Goal: Transaction & Acquisition: Purchase product/service

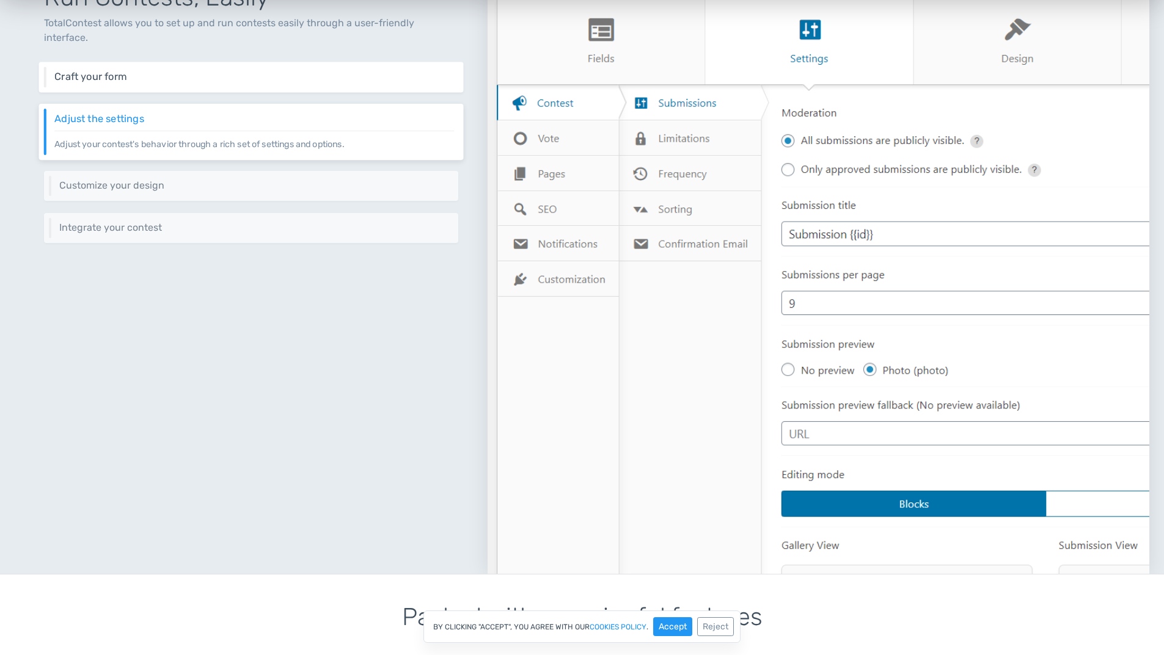
scroll to position [428, 0]
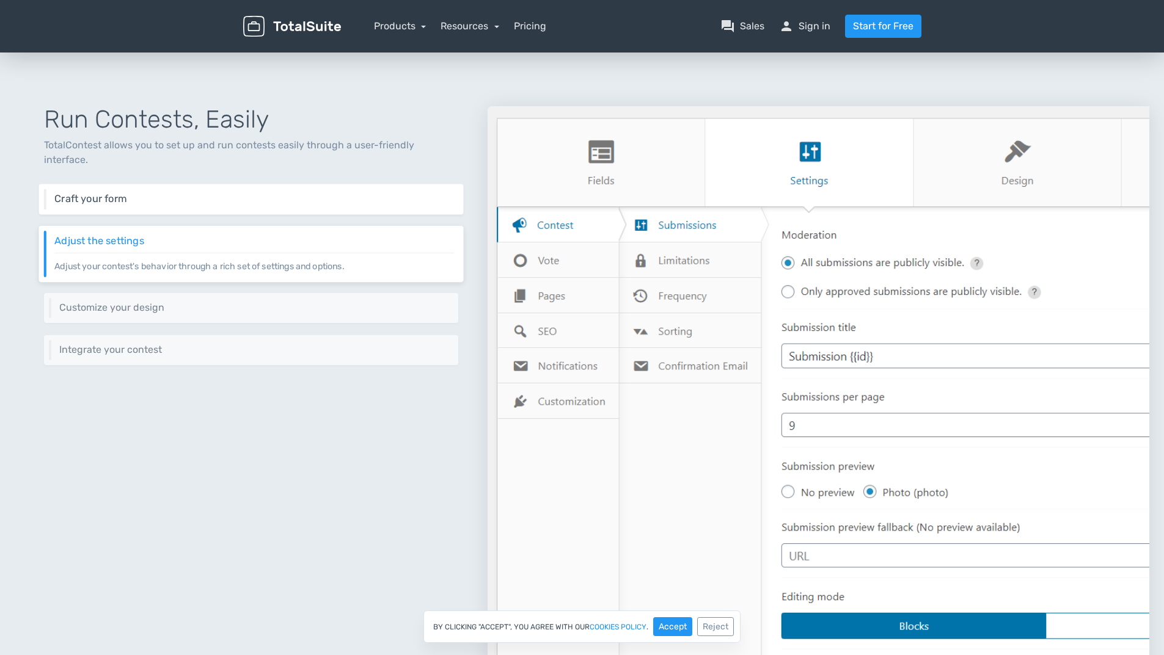
click at [179, 194] on h6 "Craft your form" at bounding box center [254, 199] width 400 height 11
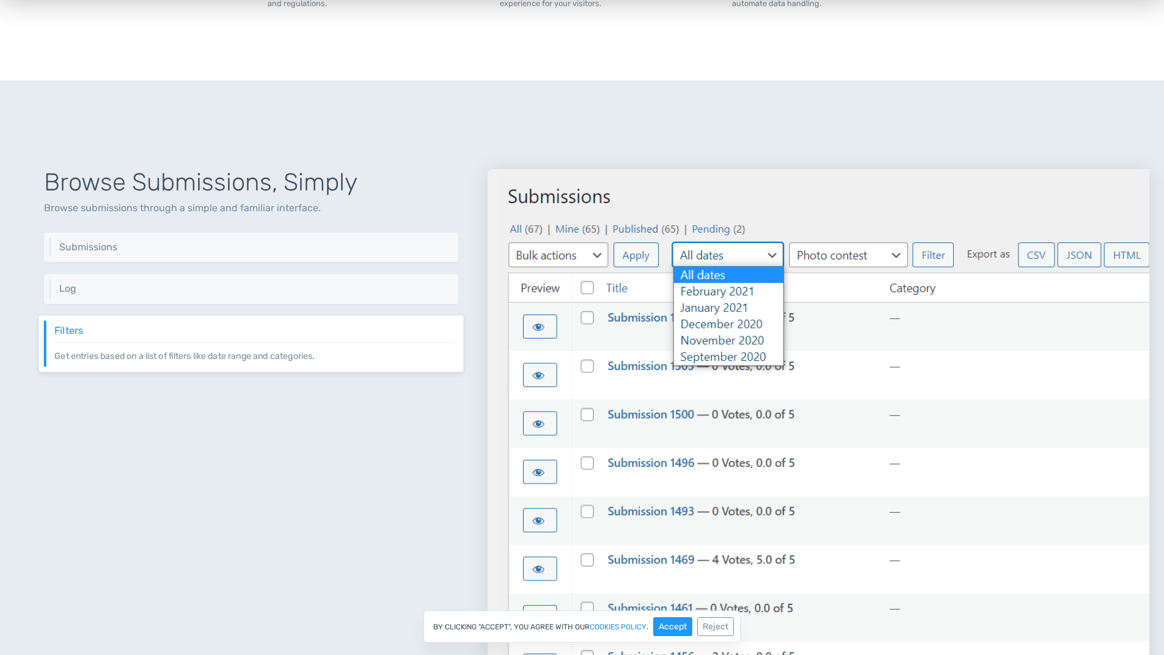
scroll to position [1344, 0]
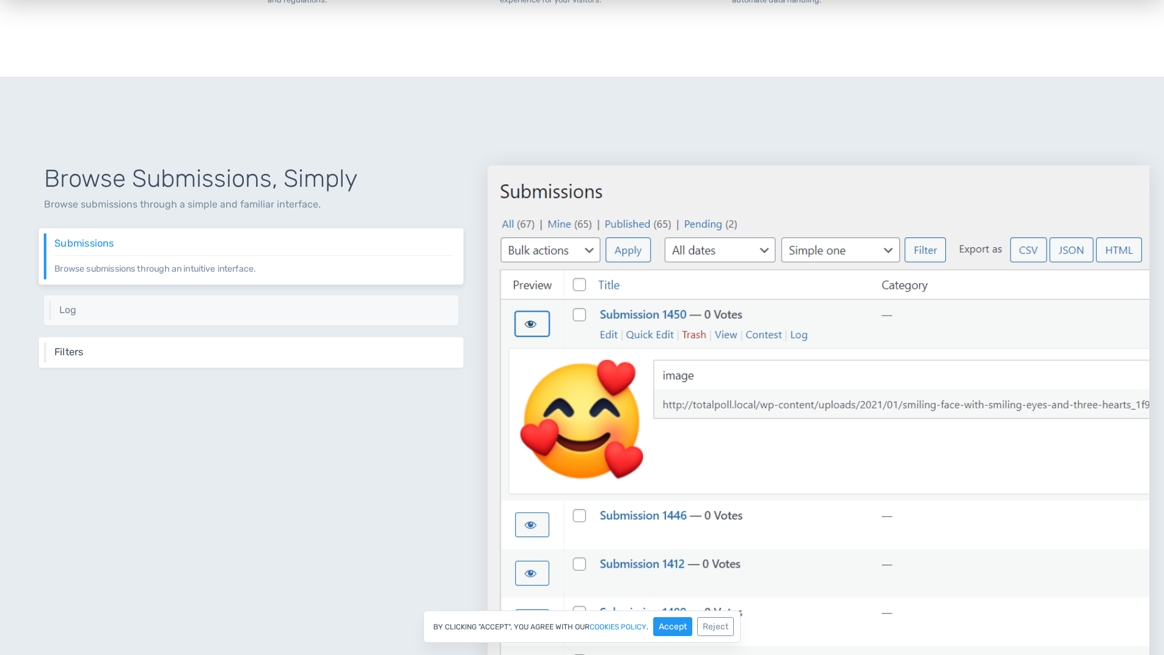
click at [239, 350] on h6 "Filters" at bounding box center [254, 352] width 400 height 11
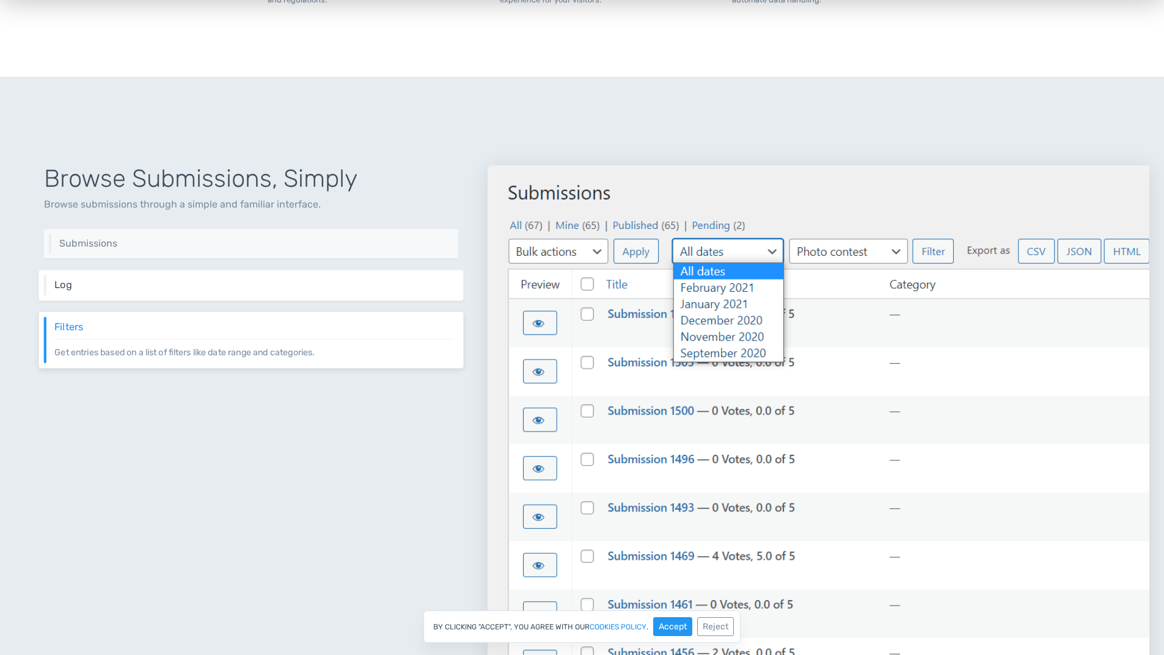
click at [249, 290] on h6 "Log" at bounding box center [254, 285] width 400 height 11
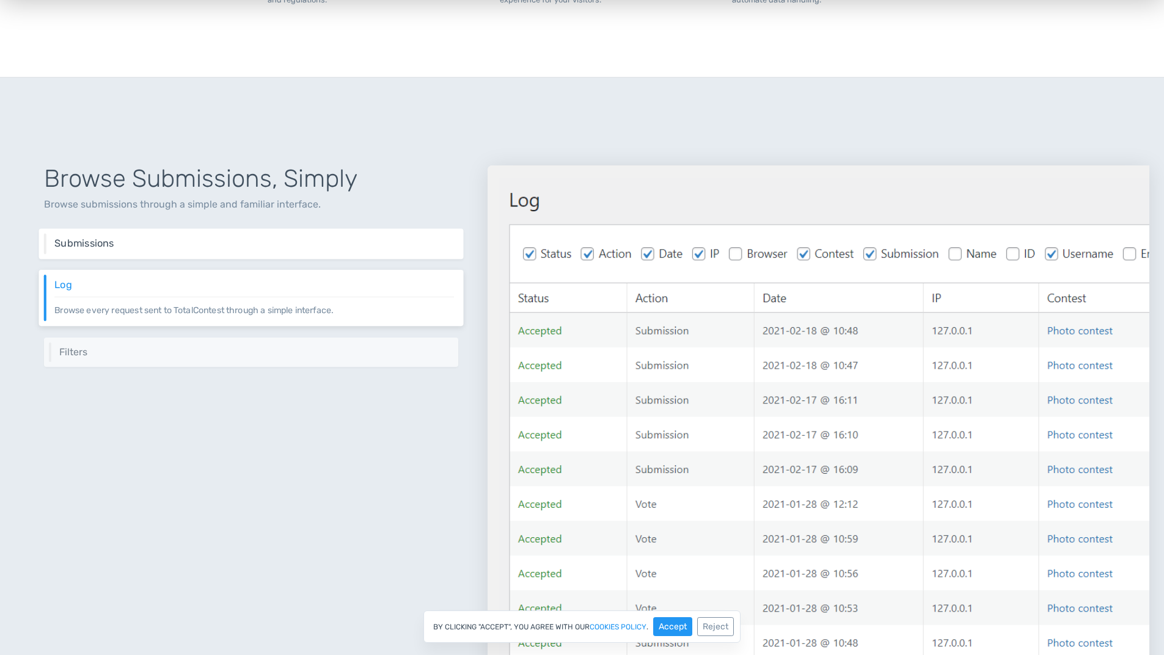
click at [261, 236] on div "Submissions Browse submissions through an intuitive interface." at bounding box center [251, 243] width 425 height 31
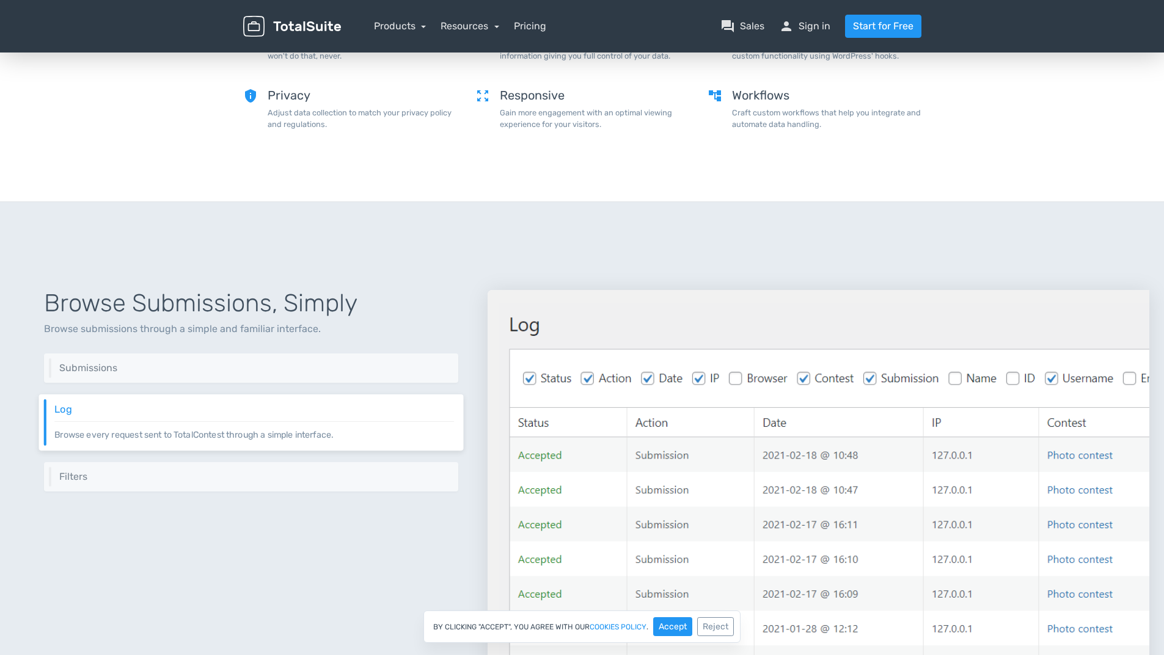
scroll to position [1123, 0]
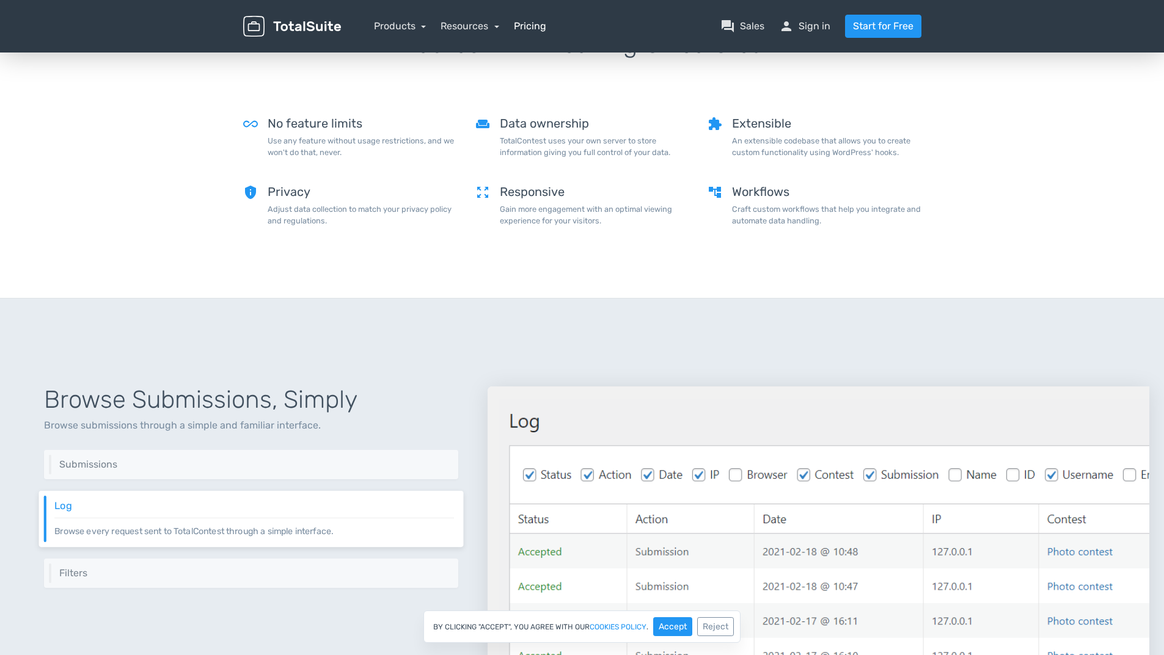
click at [522, 33] on link "Pricing" at bounding box center [530, 26] width 32 height 15
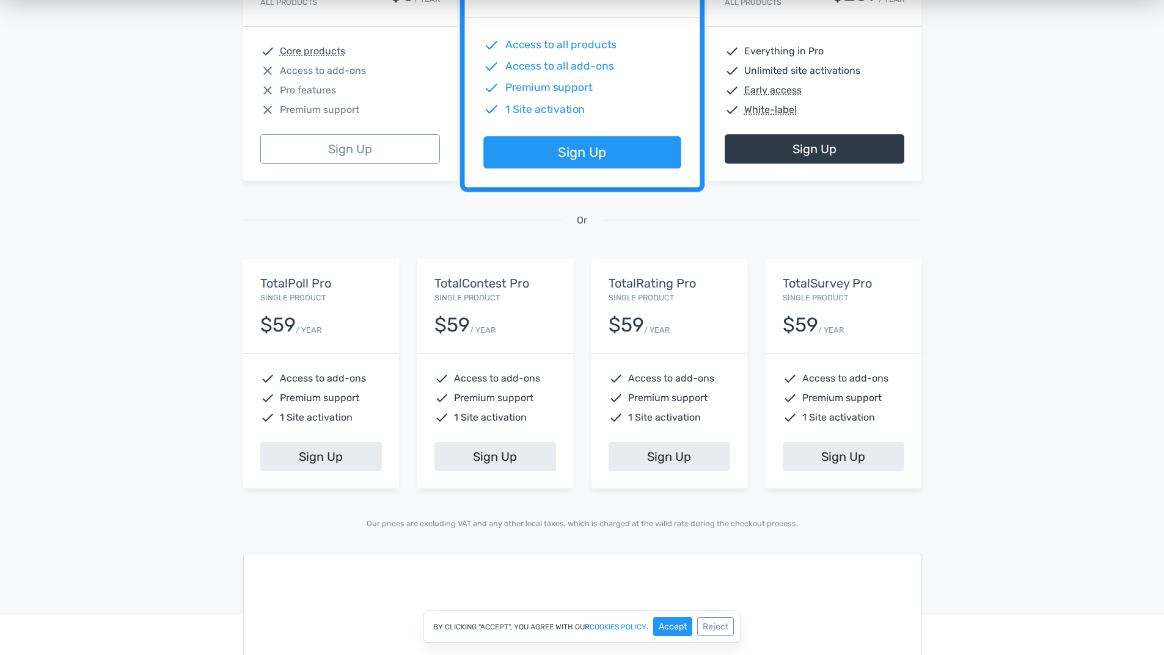
scroll to position [305, 0]
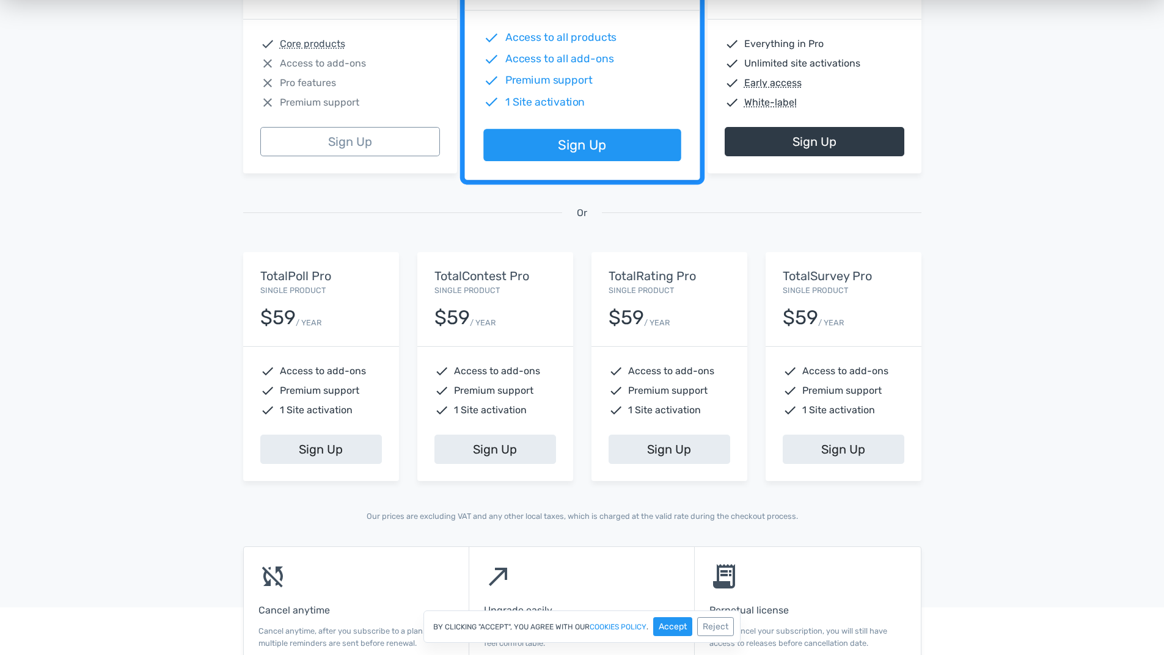
click at [478, 285] on div "TotalContest Pro Single Product $59 / YEAR" at bounding box center [495, 299] width 156 height 94
click at [478, 282] on h5 "TotalContest Pro" at bounding box center [495, 275] width 122 height 13
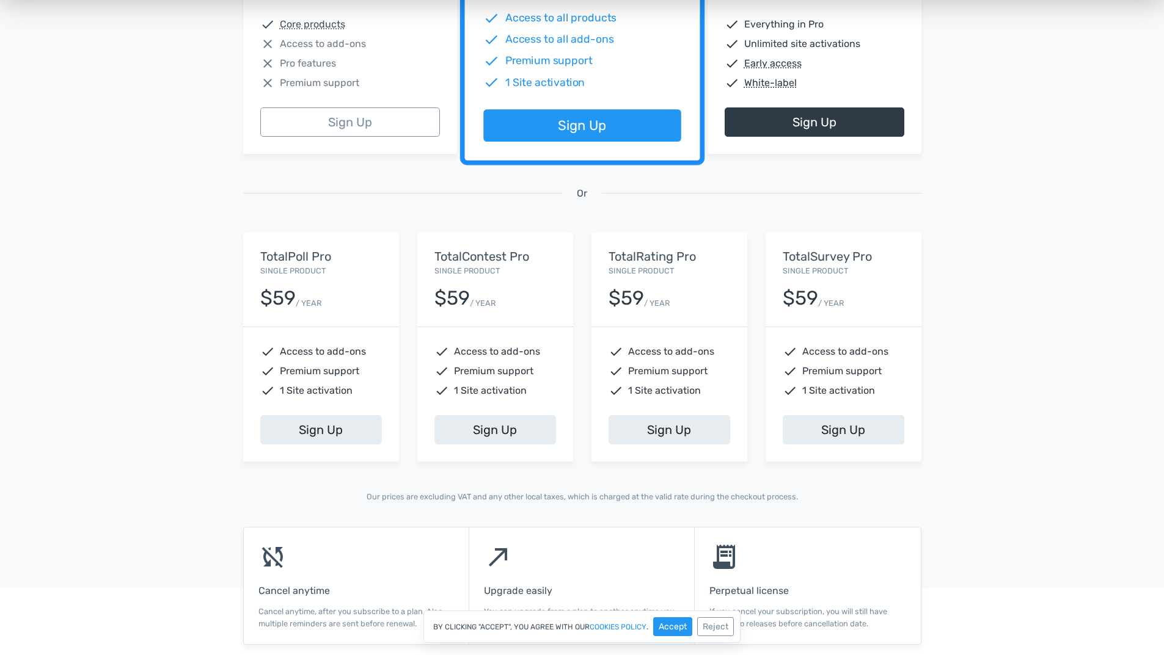
scroll to position [428, 0]
